Goal: Navigation & Orientation: Find specific page/section

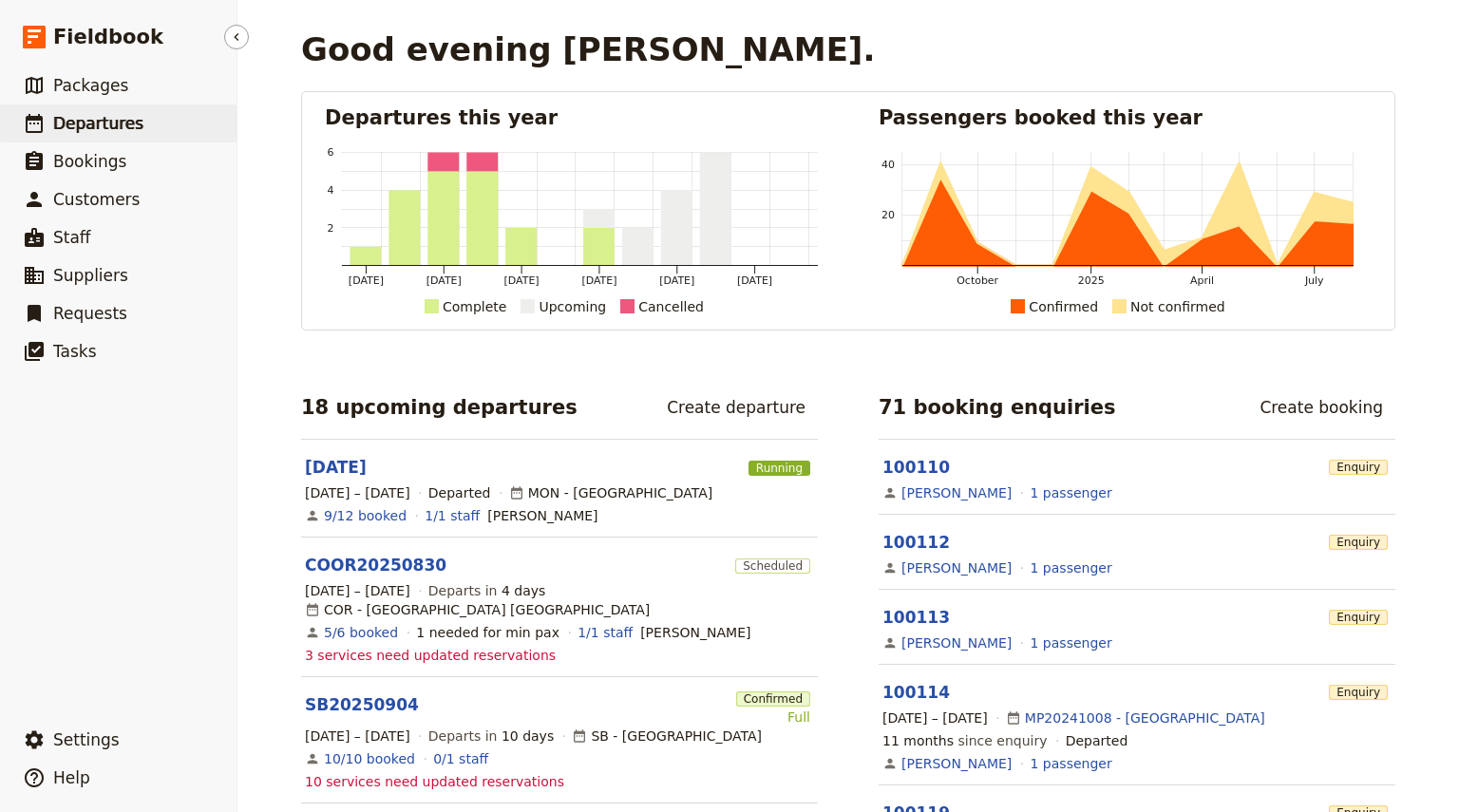
click at [85, 124] on span "Departures" at bounding box center [99, 124] width 90 height 19
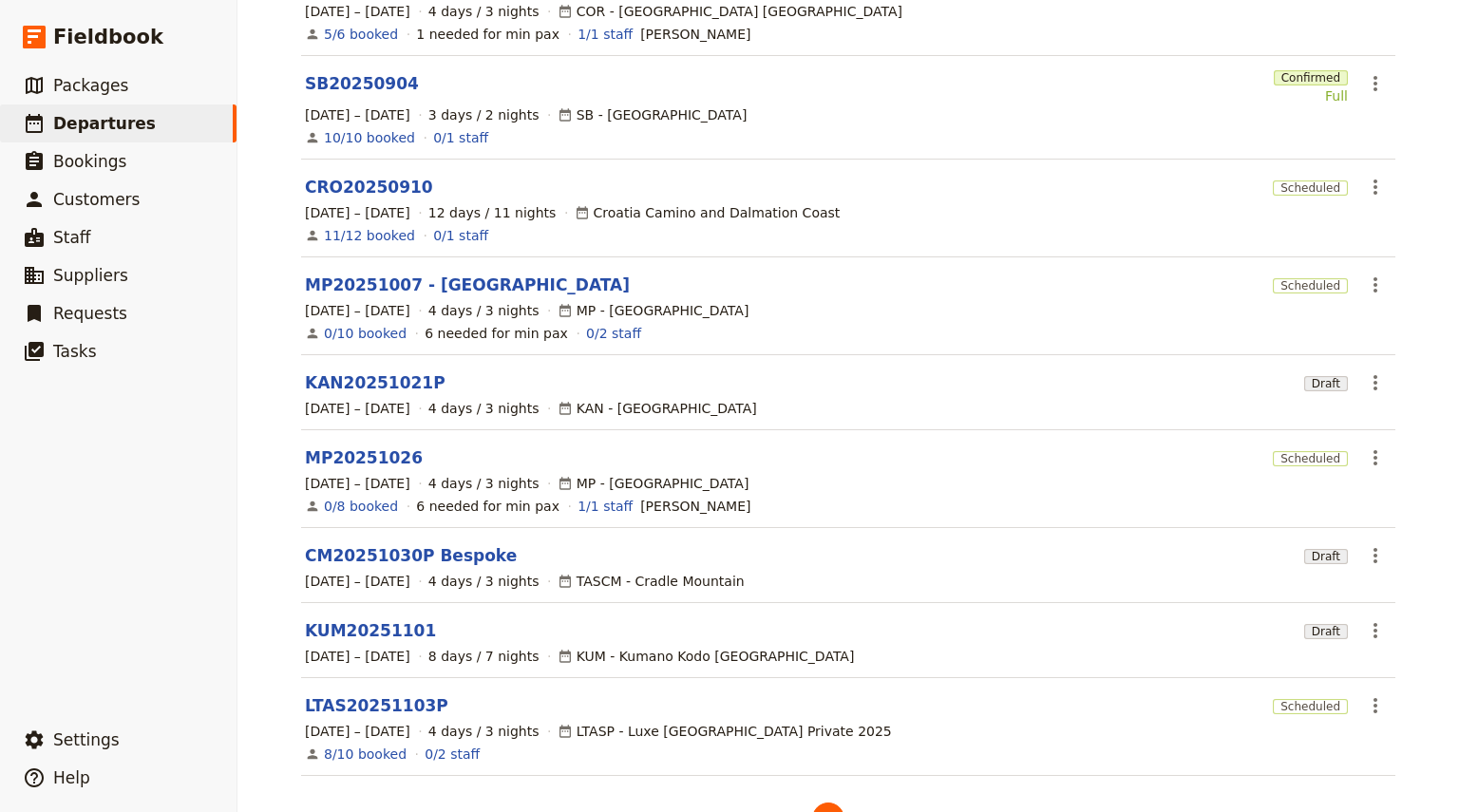
scroll to position [374, 0]
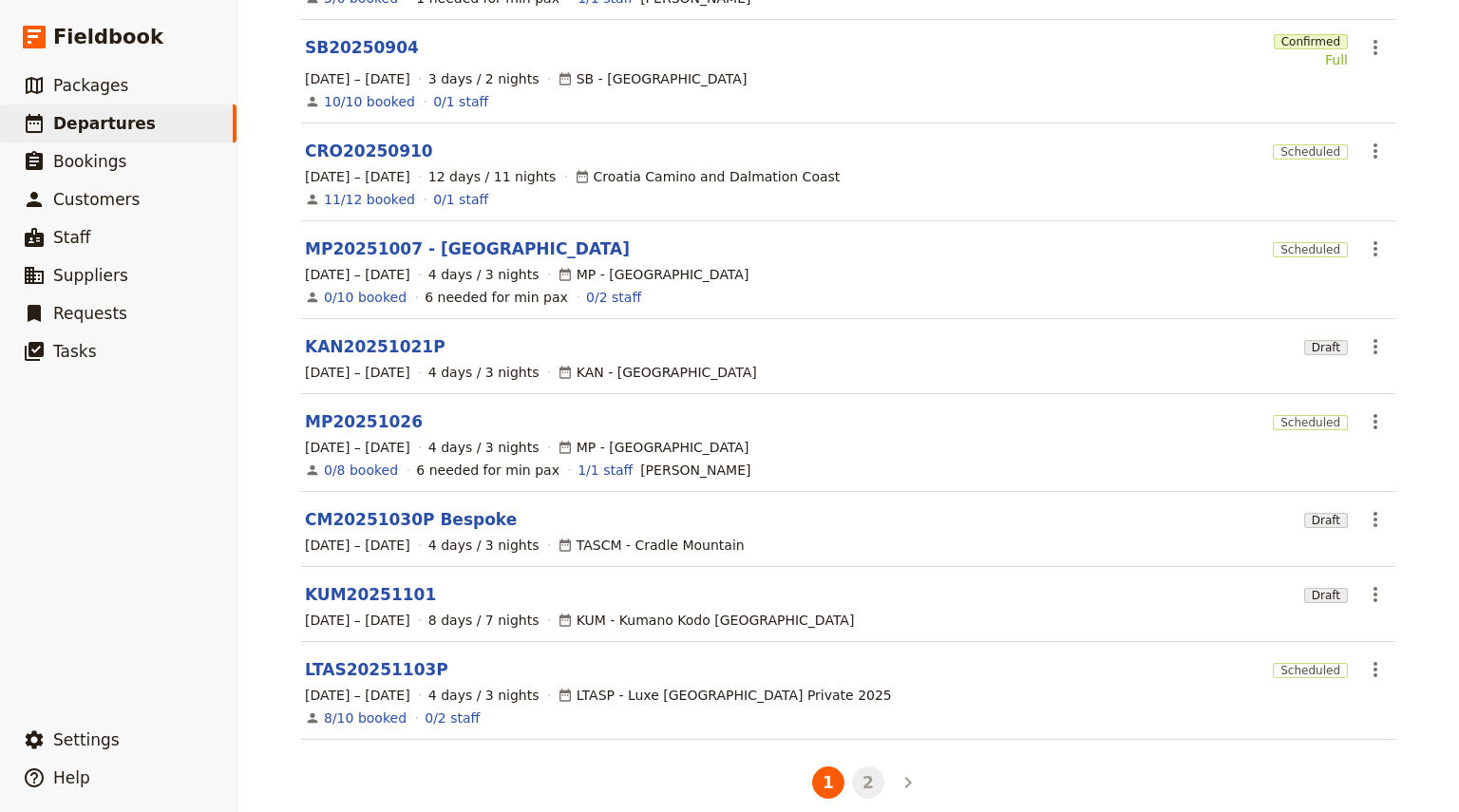
click at [863, 766] on button "2" at bounding box center [869, 782] width 33 height 33
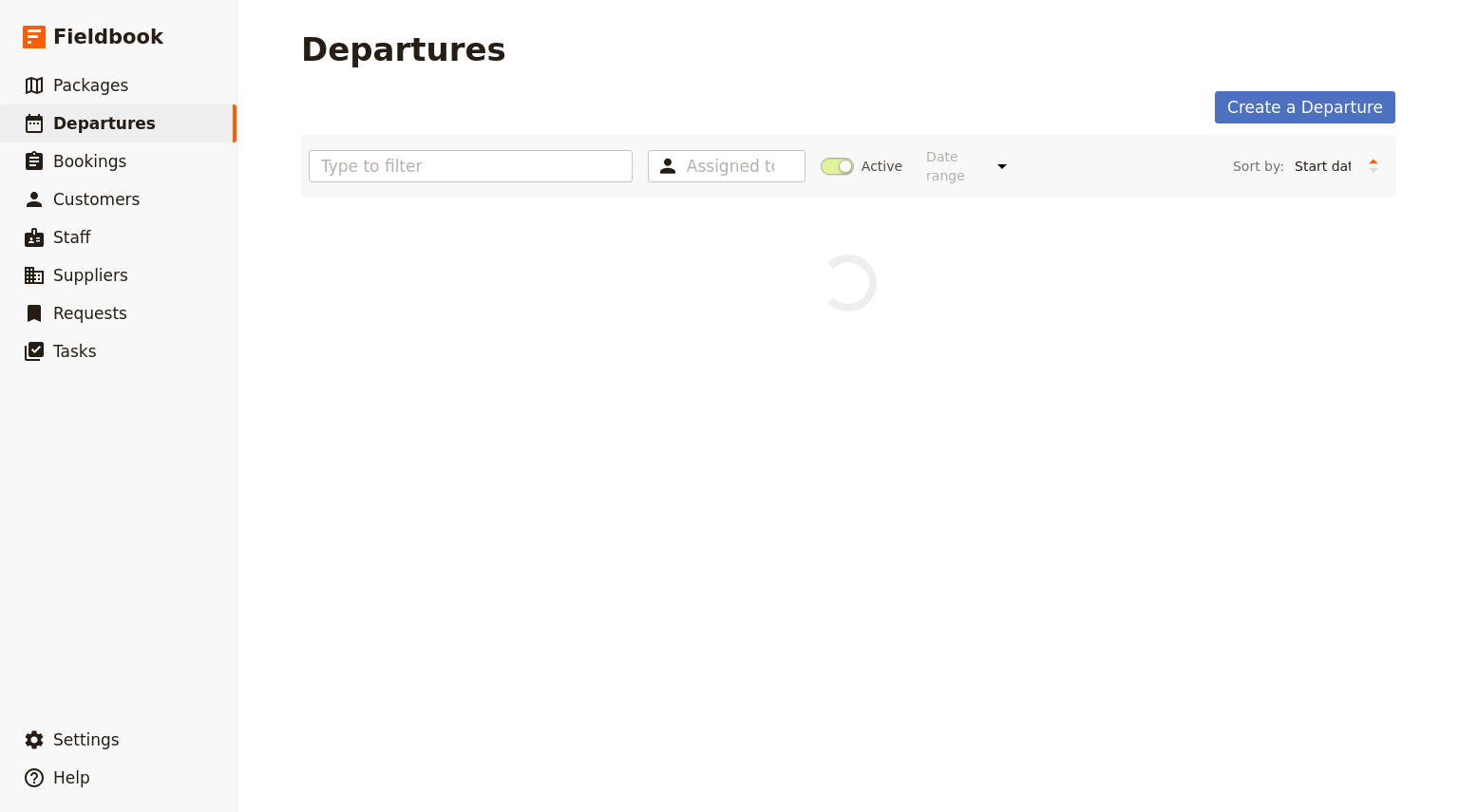
scroll to position [0, 0]
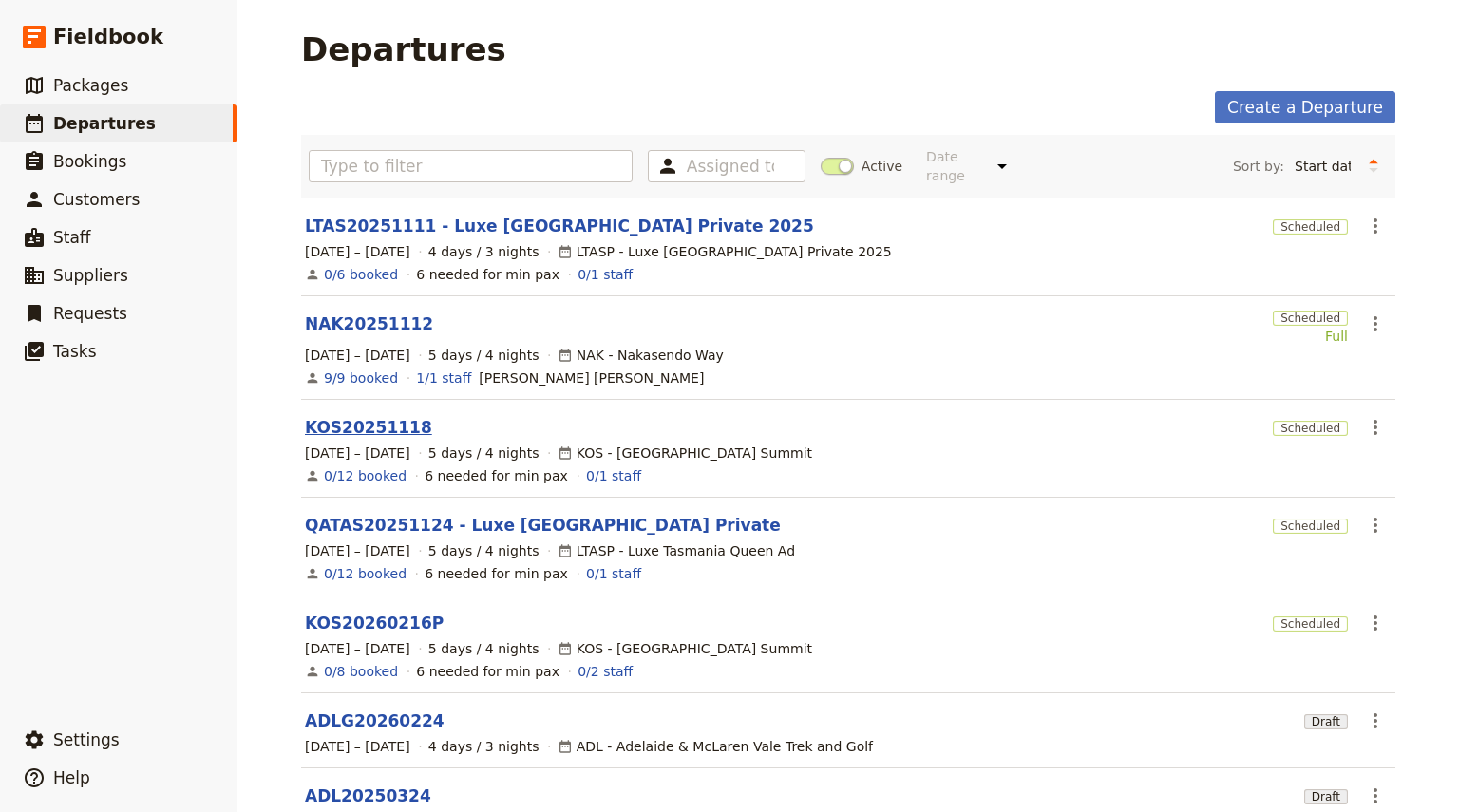
click at [352, 416] on link "KOS20251118" at bounding box center [368, 427] width 127 height 23
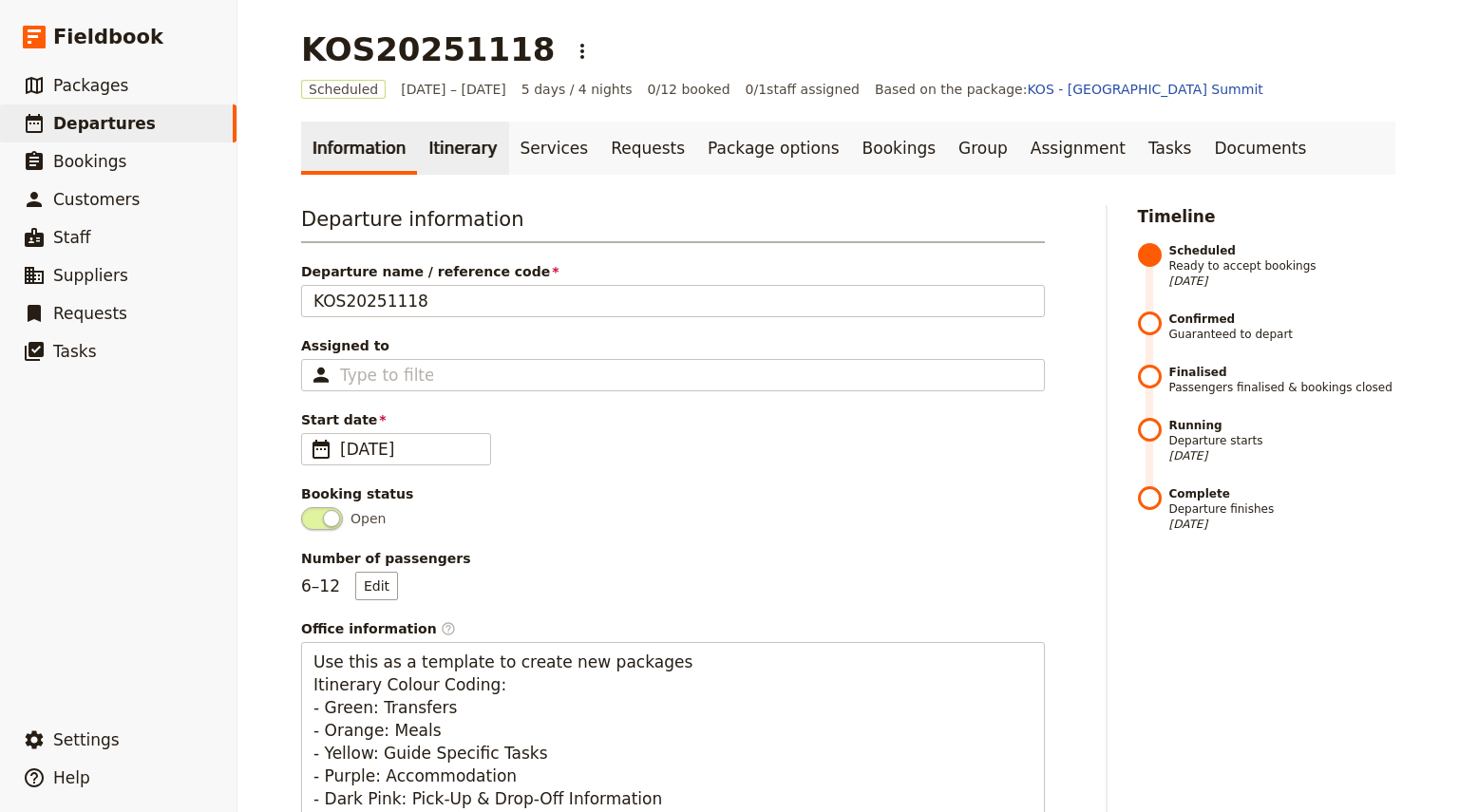
click at [438, 140] on link "Itinerary" at bounding box center [462, 148] width 91 height 54
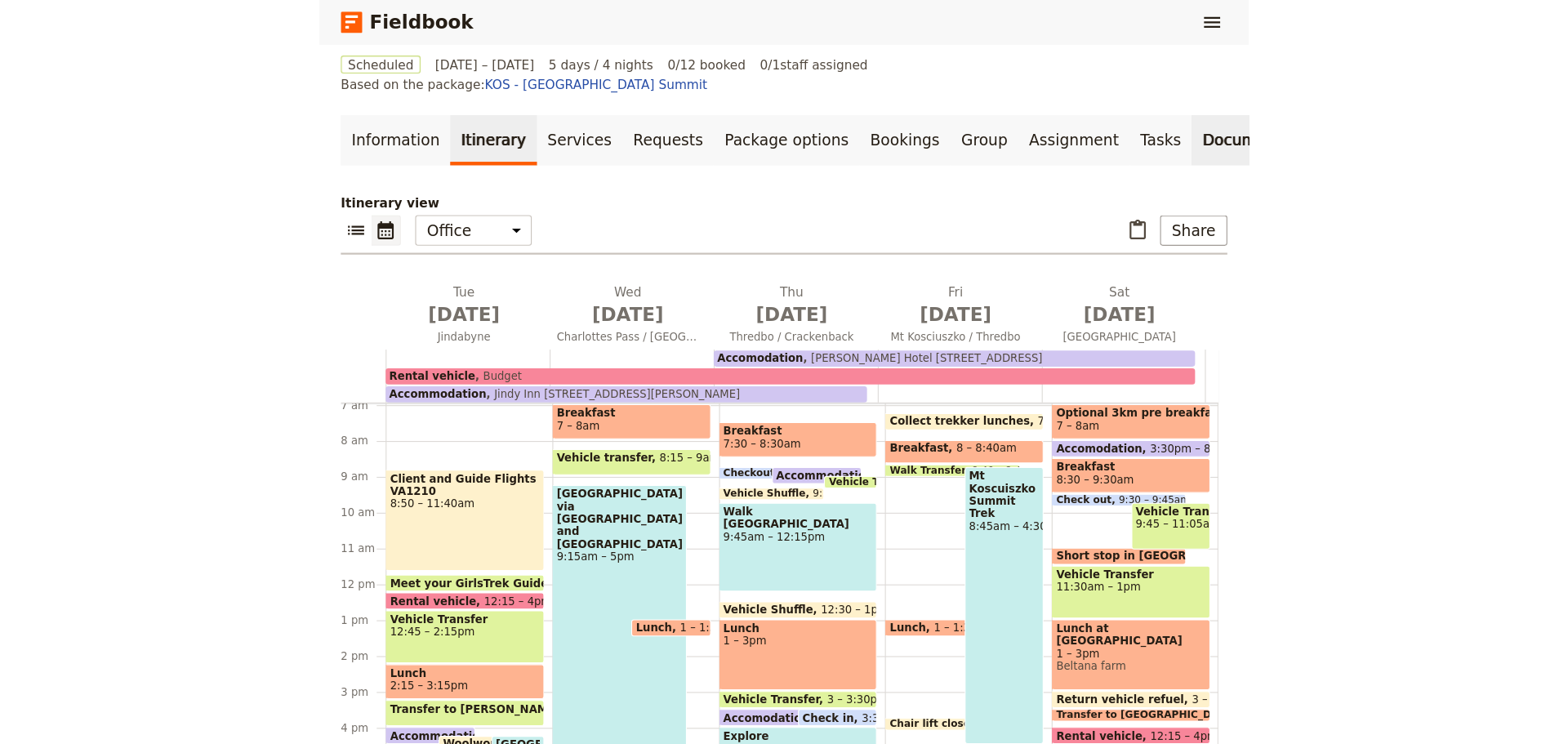
scroll to position [14, 0]
